Goal: Transaction & Acquisition: Obtain resource

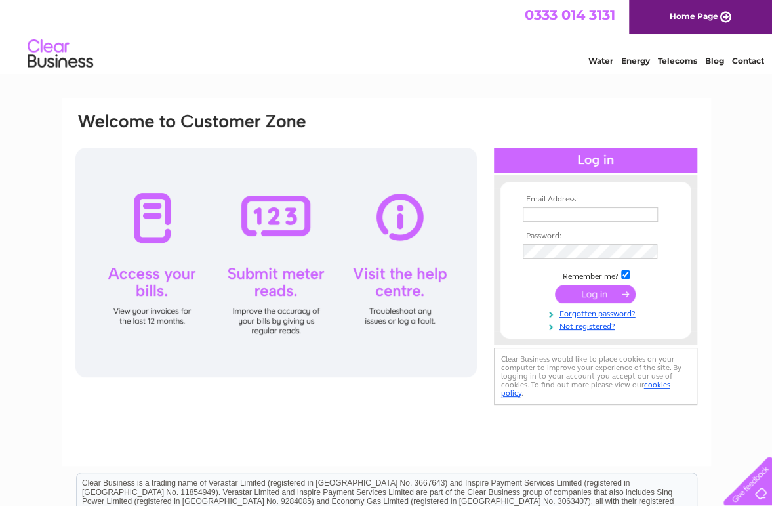
type input "[EMAIL_ADDRESS][DOMAIN_NAME]"
click at [586, 288] on input "submit" at bounding box center [595, 294] width 81 height 18
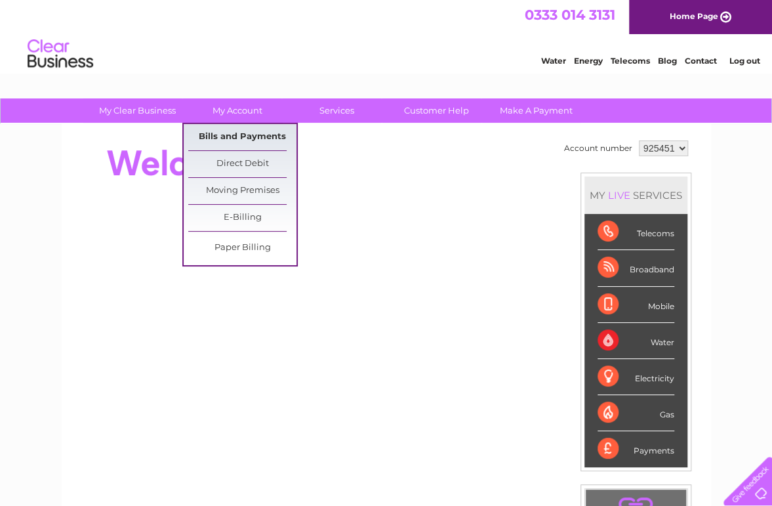
click at [236, 133] on link "Bills and Payments" at bounding box center [242, 137] width 108 height 26
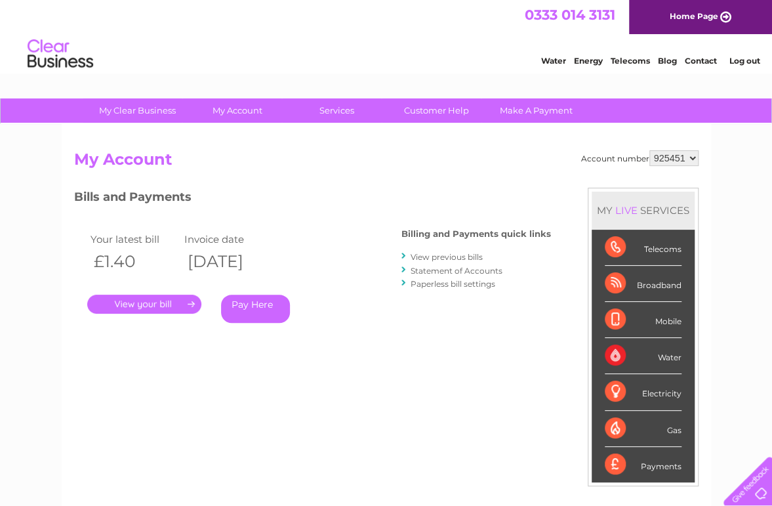
click at [666, 159] on select "925451 986368" at bounding box center [674, 158] width 49 height 16
select select "986368"
click at [650, 150] on select "925451 986368" at bounding box center [674, 158] width 49 height 16
click at [161, 305] on link "." at bounding box center [144, 304] width 114 height 19
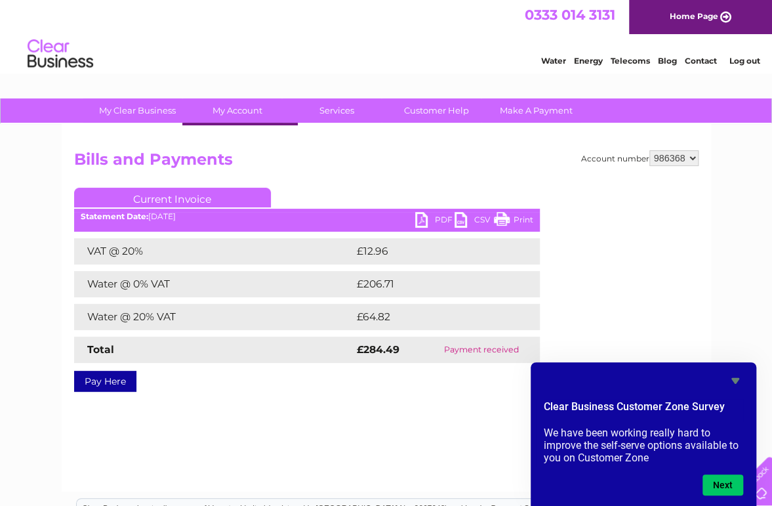
click at [249, 138] on link "Bills and Payments" at bounding box center [242, 137] width 108 height 26
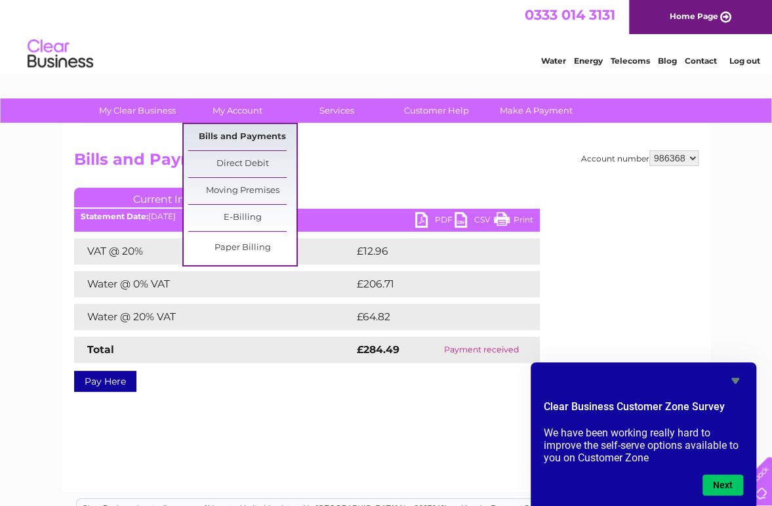
click at [249, 129] on link "Bills and Payments" at bounding box center [242, 137] width 108 height 26
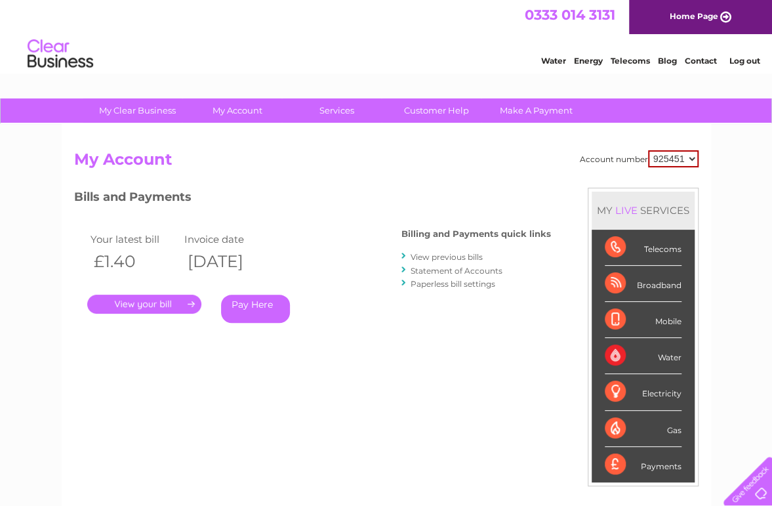
click at [675, 159] on select "925451 986368" at bounding box center [673, 158] width 51 height 17
select select "986368"
click at [648, 150] on select "925451 986368" at bounding box center [673, 158] width 51 height 17
click at [446, 255] on link "View previous bills" at bounding box center [447, 257] width 72 height 10
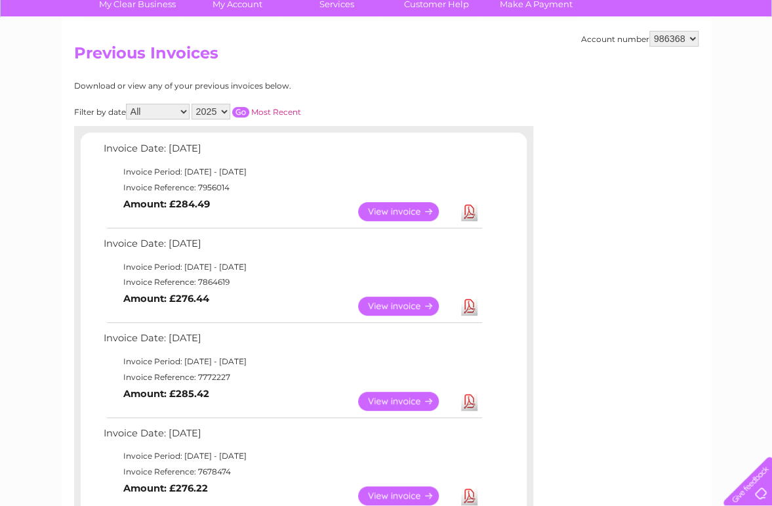
scroll to position [131, 0]
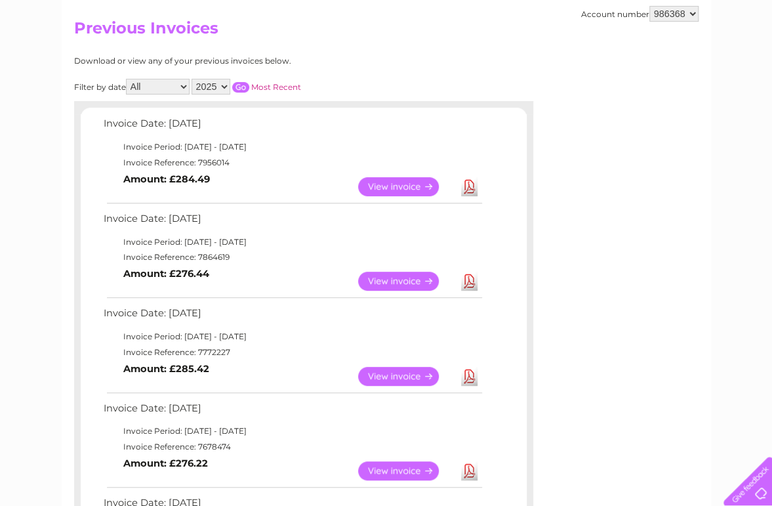
click at [399, 279] on link "View" at bounding box center [406, 281] width 96 height 19
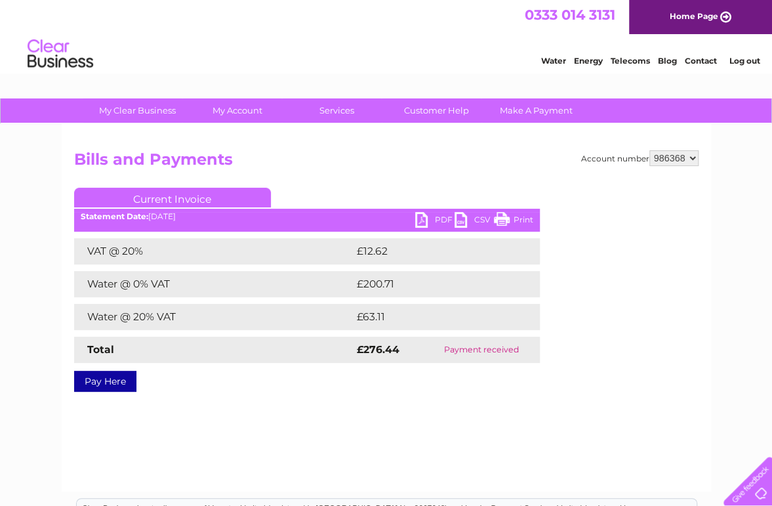
click at [425, 224] on link "PDF" at bounding box center [434, 221] width 39 height 19
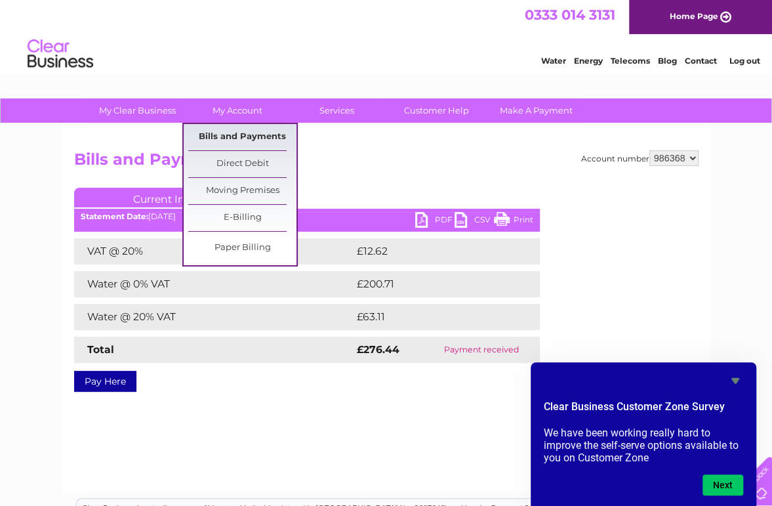
click at [237, 139] on link "Bills and Payments" at bounding box center [242, 137] width 108 height 26
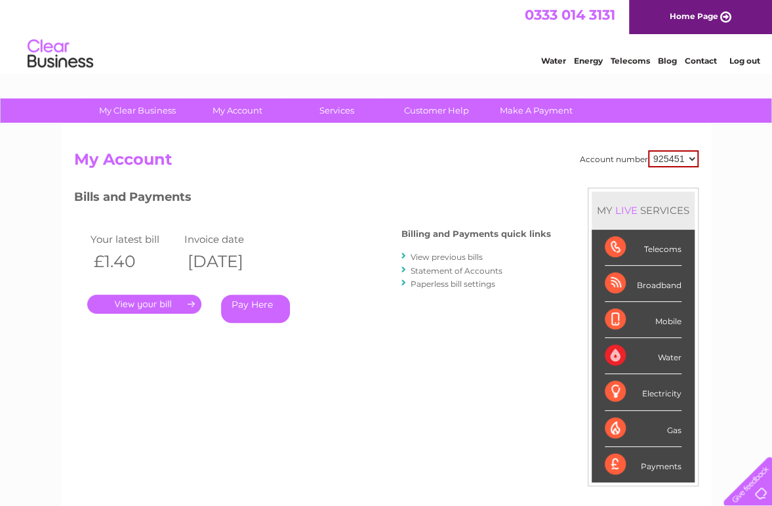
click at [673, 159] on select "925451 986368" at bounding box center [673, 158] width 51 height 17
select select "986368"
click at [648, 150] on select "925451 986368" at bounding box center [673, 158] width 51 height 17
click at [154, 299] on link "." at bounding box center [144, 304] width 114 height 19
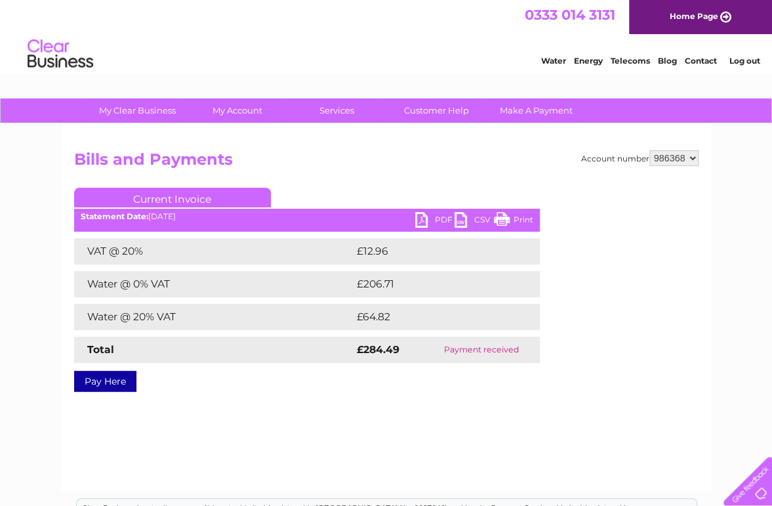
click at [425, 215] on link "PDF" at bounding box center [434, 221] width 39 height 19
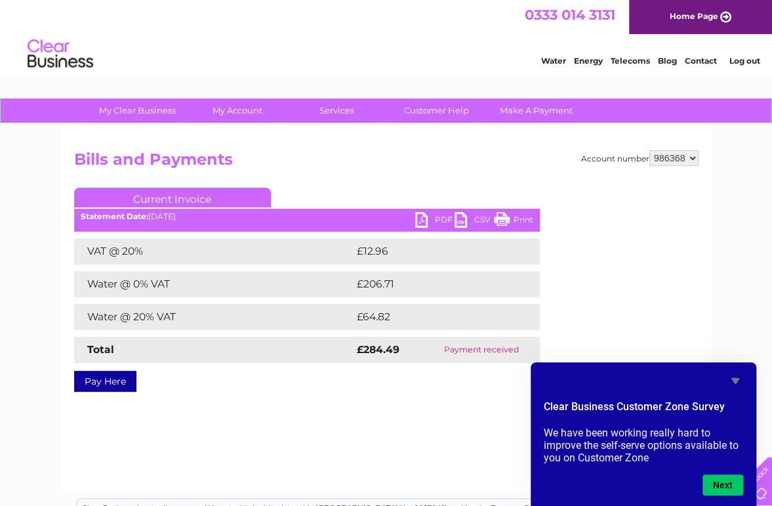
click at [439, 221] on link "PDF" at bounding box center [434, 221] width 39 height 19
